Goal: Task Accomplishment & Management: Manage account settings

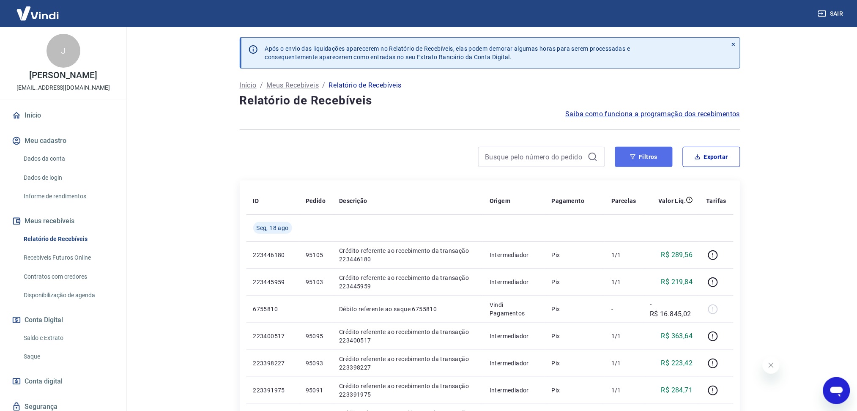
click at [640, 155] on button "Filtros" at bounding box center [644, 157] width 58 height 20
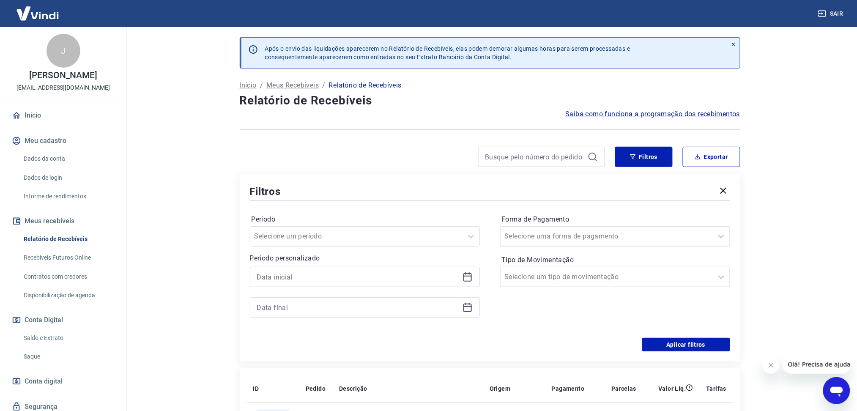
click at [464, 268] on div at bounding box center [365, 277] width 230 height 20
click at [466, 286] on div at bounding box center [365, 277] width 230 height 20
click at [466, 278] on icon at bounding box center [468, 277] width 10 height 10
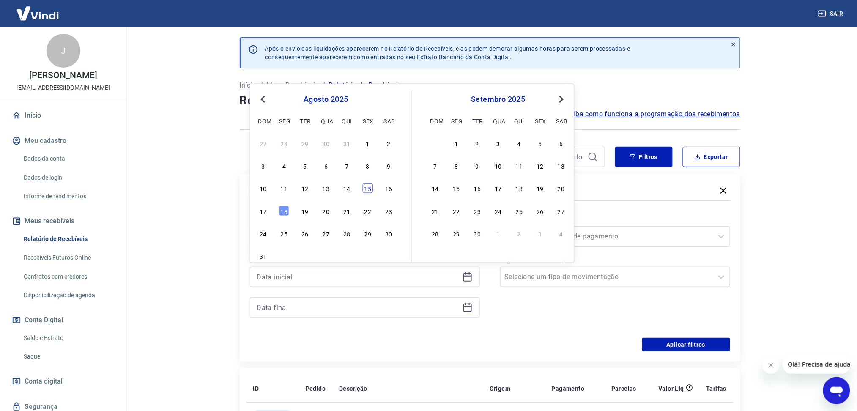
click at [371, 191] on div "15" at bounding box center [368, 188] width 10 height 10
click at [470, 310] on icon at bounding box center [468, 307] width 10 height 10
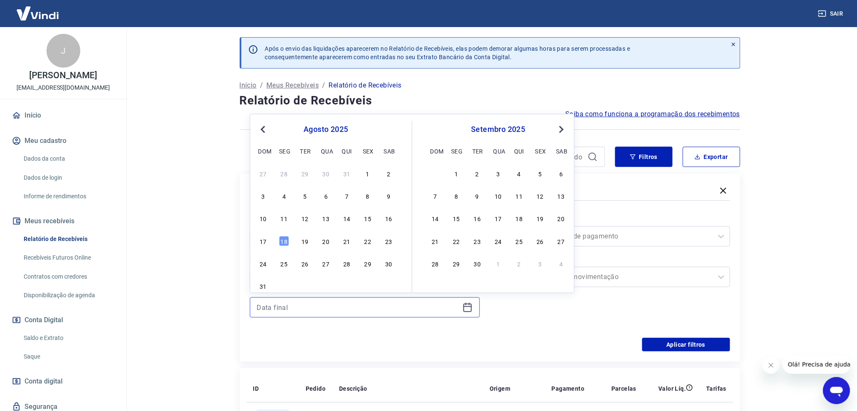
type input "[DATE]"
click at [371, 222] on div "15" at bounding box center [368, 219] width 10 height 10
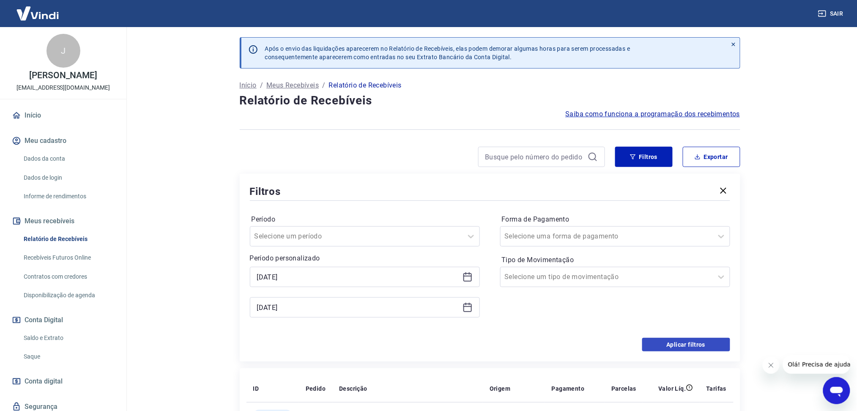
type input "[DATE]"
click at [645, 346] on button "Aplicar filtros" at bounding box center [687, 345] width 88 height 14
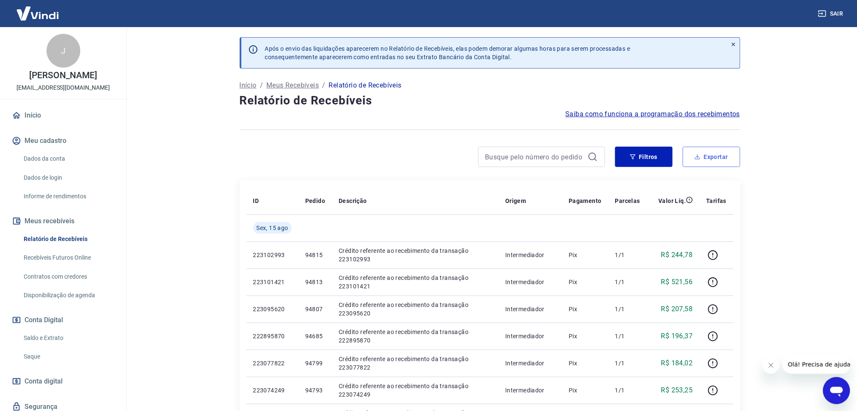
click at [707, 164] on button "Exportar" at bounding box center [712, 157] width 58 height 20
type input "[DATE]"
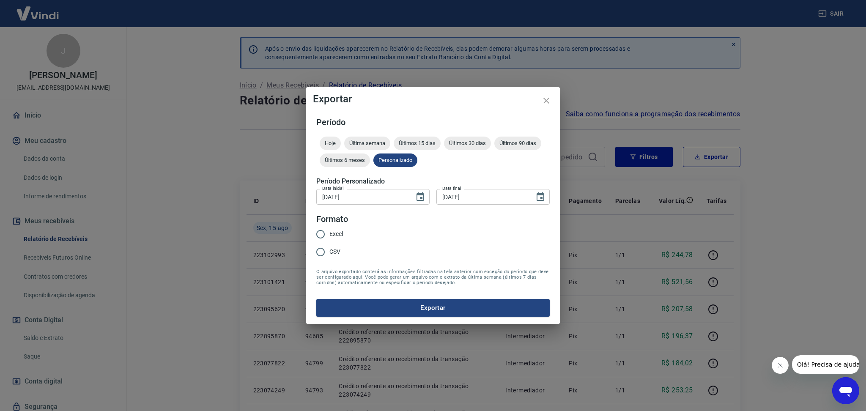
click at [333, 233] on span "Excel" at bounding box center [337, 234] width 14 height 9
click at [330, 233] on input "Excel" at bounding box center [321, 234] width 18 height 18
radio input "true"
click at [371, 311] on button "Exportar" at bounding box center [432, 308] width 233 height 18
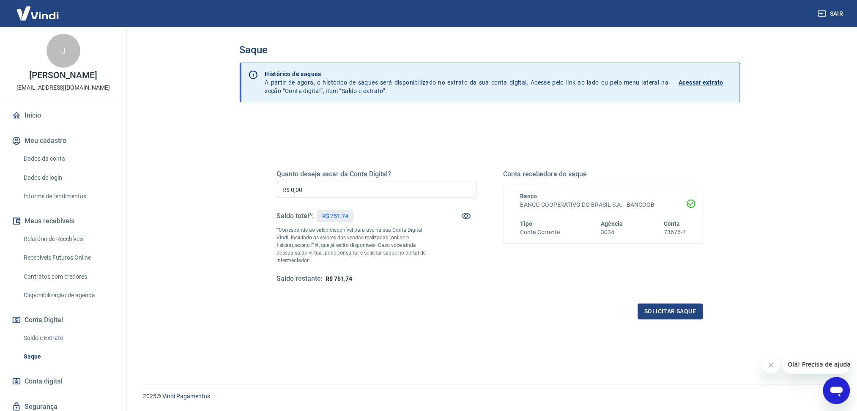
drag, startPoint x: 40, startPoint y: 332, endPoint x: 816, endPoint y: 187, distance: 789.6
click at [40, 332] on link "Saldo e Extrato" at bounding box center [68, 338] width 96 height 17
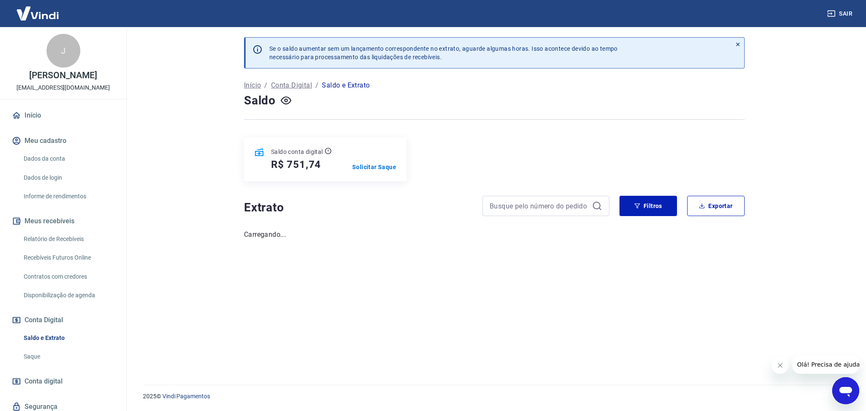
drag, startPoint x: 1625, startPoint y: 651, endPoint x: 785, endPoint y: 370, distance: 885.8
click at [786, 370] on button "Fechar mensagem da empresa" at bounding box center [780, 365] width 17 height 17
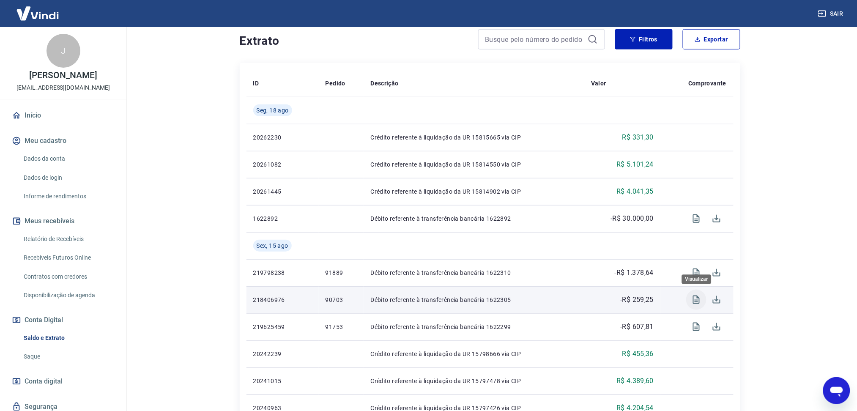
scroll to position [169, 0]
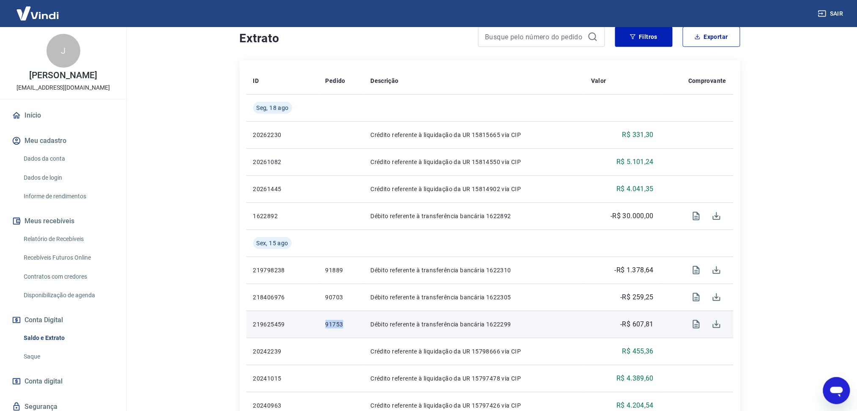
drag, startPoint x: 320, startPoint y: 326, endPoint x: 341, endPoint y: 326, distance: 21.1
click at [341, 326] on td "91753" at bounding box center [341, 324] width 45 height 27
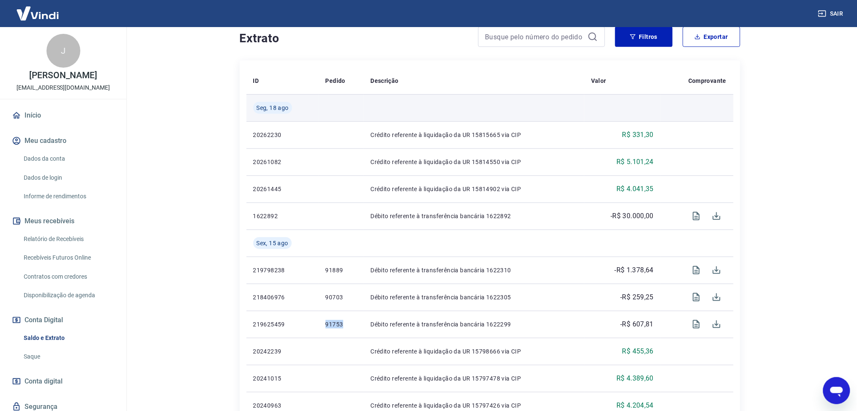
copy p "91753"
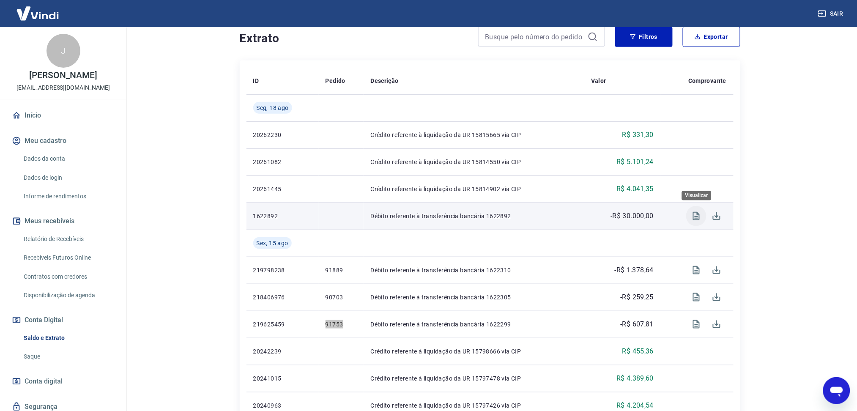
scroll to position [56, 0]
